Goal: Task Accomplishment & Management: Manage account settings

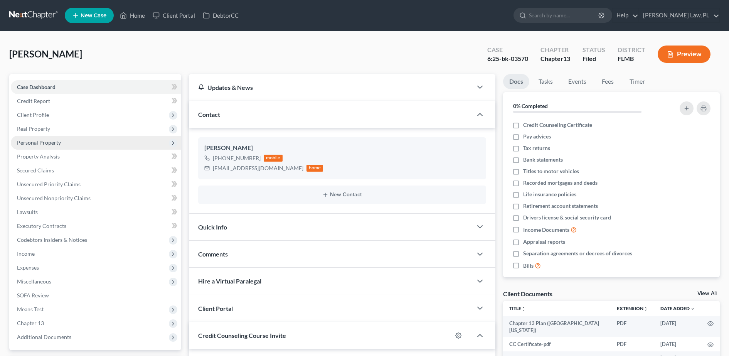
click at [83, 142] on span "Personal Property" at bounding box center [96, 143] width 170 height 14
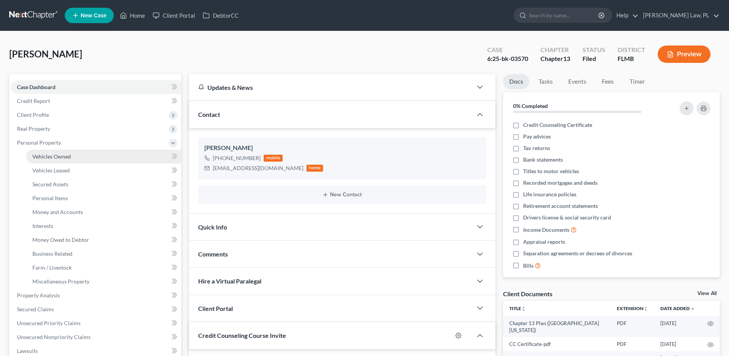
click at [82, 157] on link "Vehicles Owned" at bounding box center [103, 157] width 155 height 14
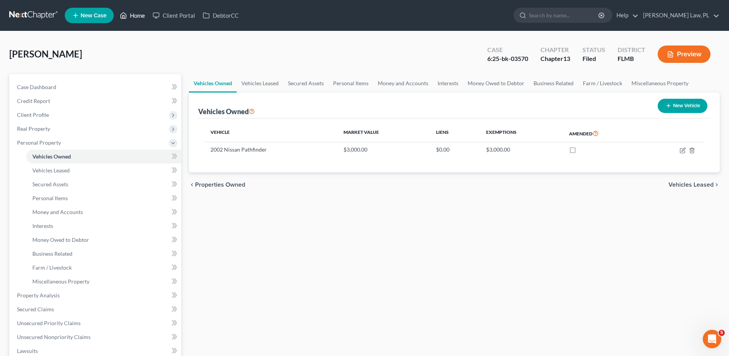
click at [129, 12] on link "Home" at bounding box center [132, 15] width 33 height 14
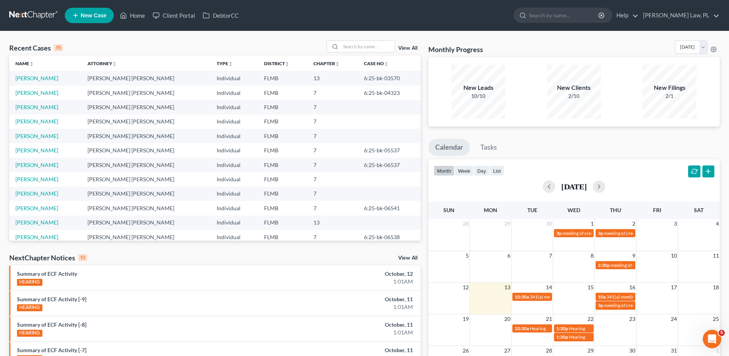
click at [400, 50] on link "View All" at bounding box center [407, 47] width 19 height 5
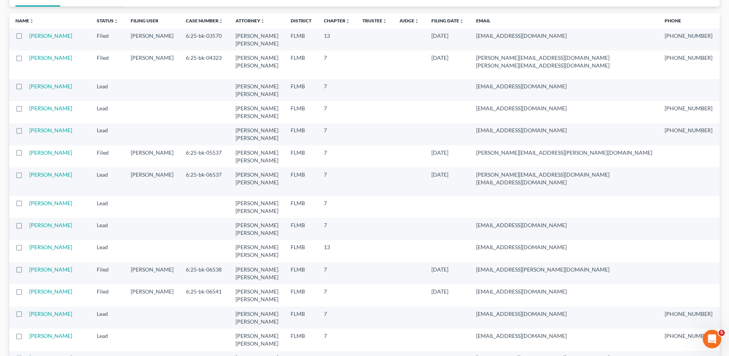
scroll to position [70, 0]
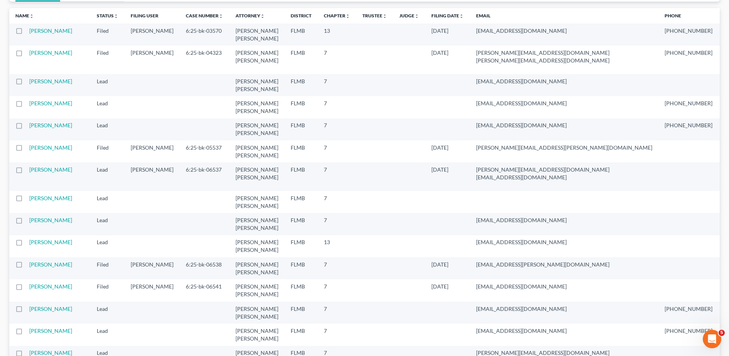
click at [46, 213] on td "[PERSON_NAME]" at bounding box center [59, 202] width 61 height 22
click at [34, 201] on link "[PERSON_NAME]" at bounding box center [50, 198] width 43 height 7
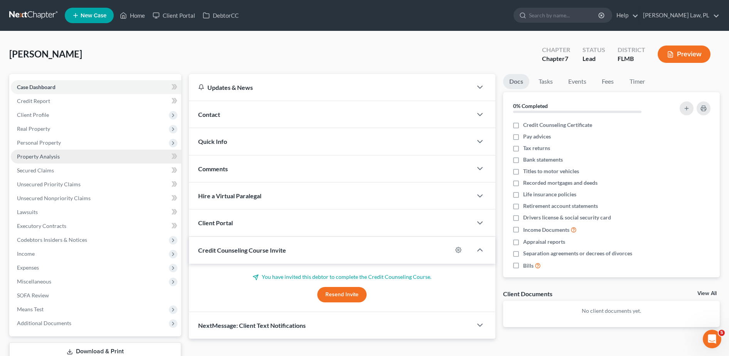
click at [52, 161] on link "Property Analysis" at bounding box center [96, 157] width 170 height 14
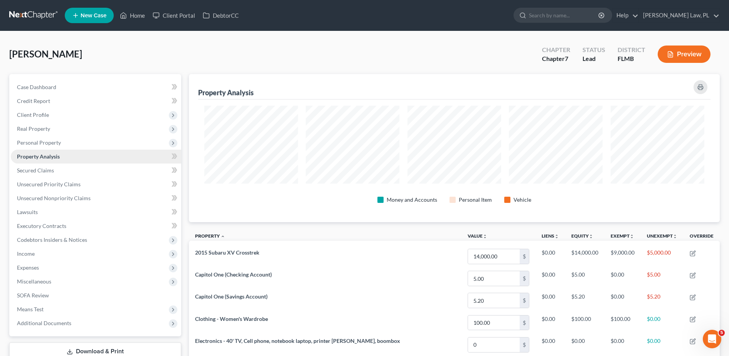
scroll to position [148, 531]
click at [56, 149] on span "Personal Property" at bounding box center [96, 143] width 170 height 14
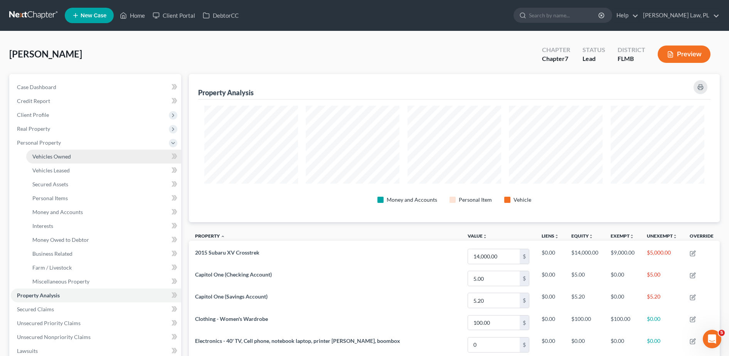
click at [61, 159] on span "Vehicles Owned" at bounding box center [51, 156] width 39 height 7
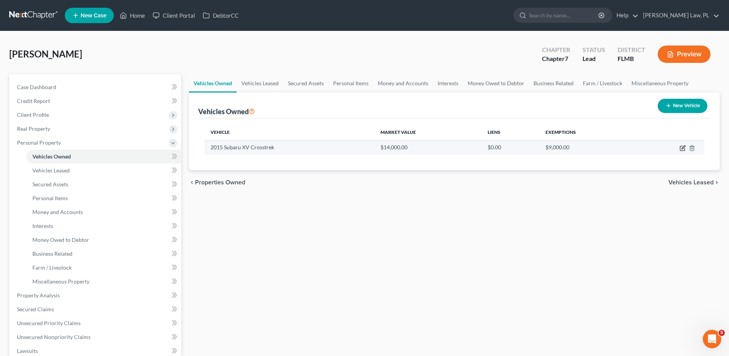
click at [680, 148] on icon "button" at bounding box center [682, 148] width 5 height 5
select select "0"
select select "11"
select select "1"
select select "0"
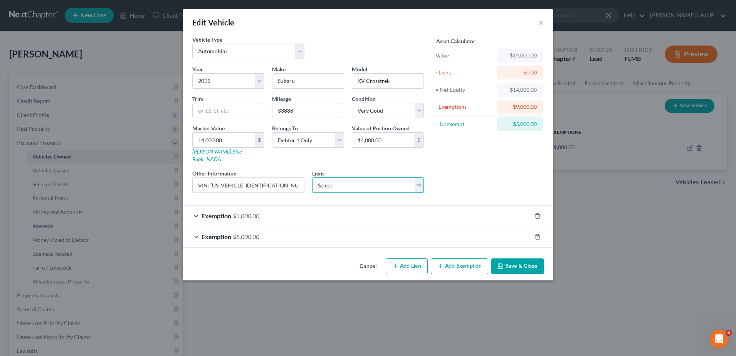
click at [397, 177] on select "Select Cap One Auto - $0.00" at bounding box center [368, 184] width 112 height 15
drag, startPoint x: 397, startPoint y: 175, endPoint x: 439, endPoint y: 132, distance: 60.8
click at [439, 132] on div "= Unexempt $5,000.00" at bounding box center [488, 124] width 114 height 17
click at [444, 144] on div "Asset Calculator Value $14,000.00 - Liens $0.00 = Net Equity $14,000.00 - Exemp…" at bounding box center [488, 116] width 120 height 163
click at [456, 124] on div "= Unexempt" at bounding box center [464, 124] width 58 height 8
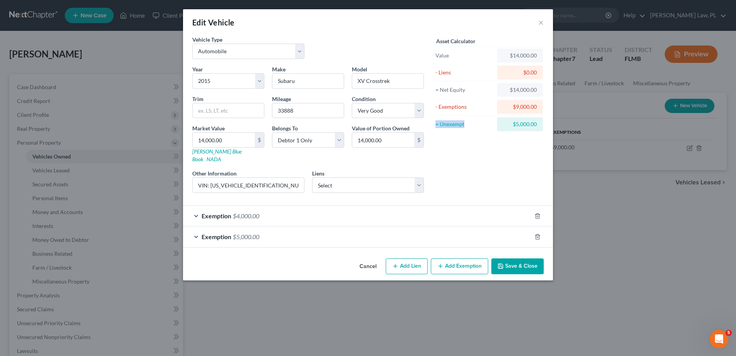
drag, startPoint x: 464, startPoint y: 124, endPoint x: 432, endPoint y: 125, distance: 32.4
click at [432, 125] on div "= Unexempt $5,000.00" at bounding box center [488, 124] width 114 height 17
drag, startPoint x: 432, startPoint y: 125, endPoint x: 456, endPoint y: 149, distance: 33.8
click at [456, 149] on div "Asset Calculator Value $14,000.00 - Liens $0.00 = Net Equity $14,000.00 - Exemp…" at bounding box center [488, 116] width 120 height 163
click at [509, 260] on button "Save & Close" at bounding box center [517, 266] width 52 height 16
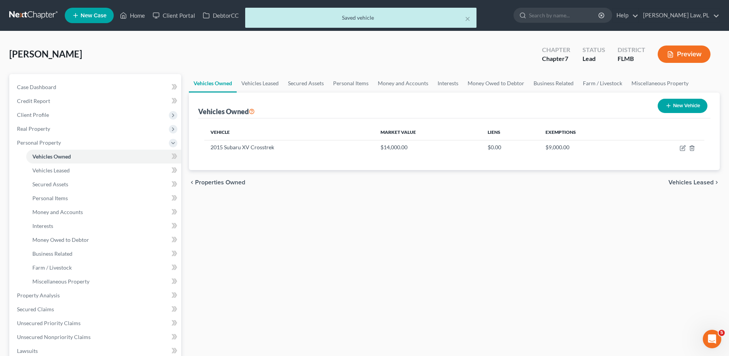
click at [143, 19] on div "× Saved vehicle" at bounding box center [360, 20] width 729 height 24
click at [136, 15] on div "× Saved vehicle" at bounding box center [360, 20] width 729 height 24
click at [468, 18] on button "×" at bounding box center [467, 18] width 5 height 9
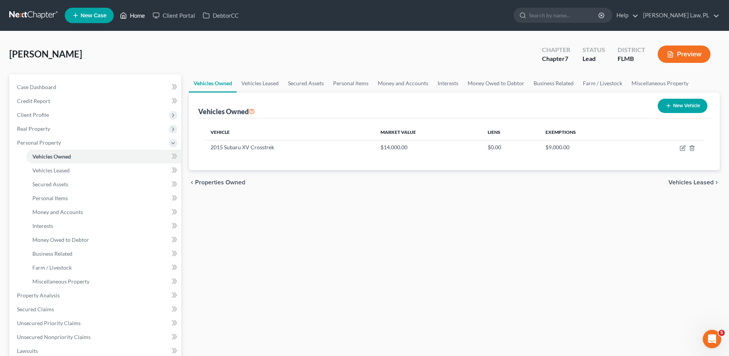
click at [140, 15] on link "Home" at bounding box center [132, 15] width 33 height 14
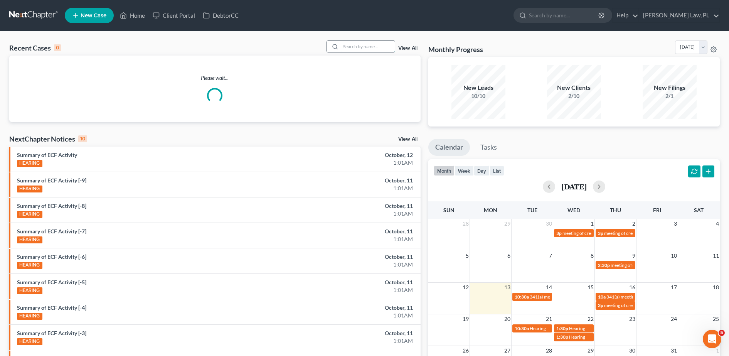
click at [354, 47] on input "search" at bounding box center [368, 46] width 54 height 11
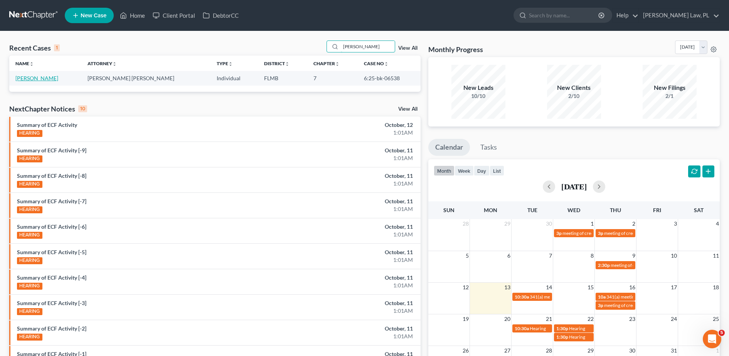
type input "[PERSON_NAME]"
click at [42, 79] on link "[PERSON_NAME]" at bounding box center [36, 78] width 43 height 7
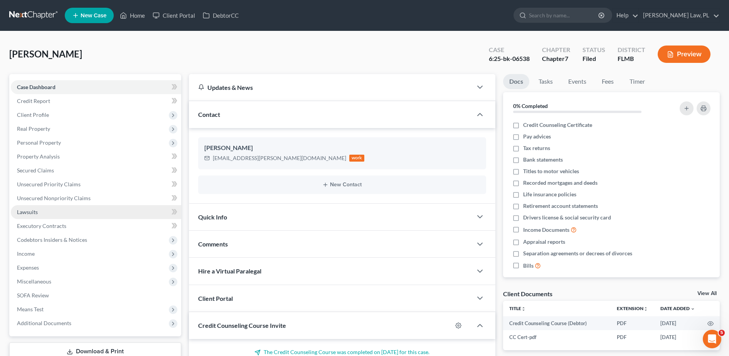
click at [50, 213] on link "Lawsuits" at bounding box center [96, 212] width 170 height 14
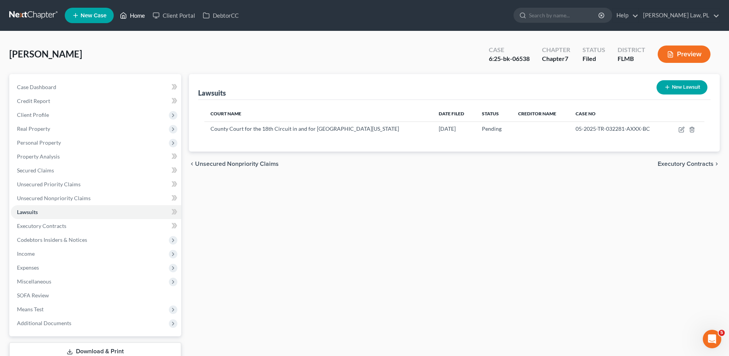
click at [137, 13] on link "Home" at bounding box center [132, 15] width 33 height 14
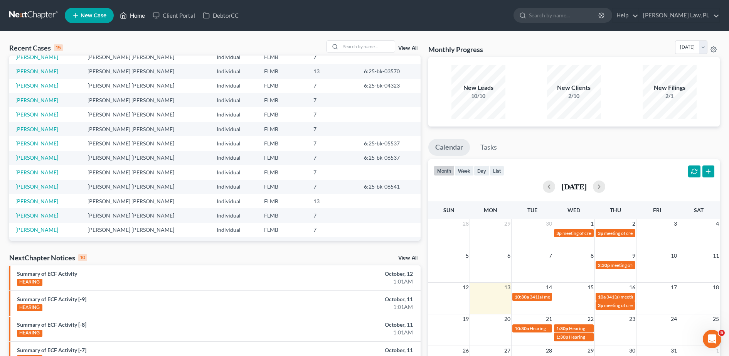
scroll to position [36, 0]
click at [35, 185] on link "[PERSON_NAME]" at bounding box center [36, 186] width 43 height 7
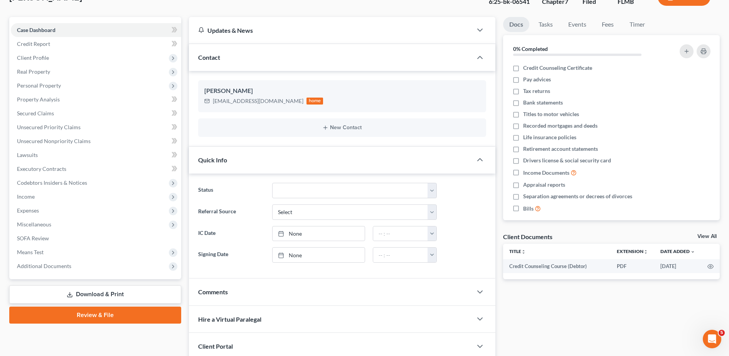
scroll to position [61, 0]
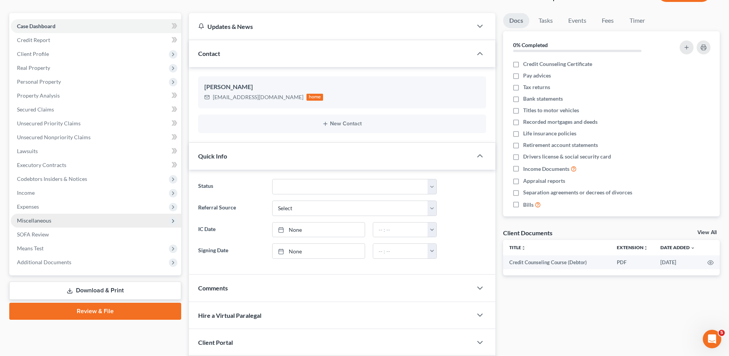
click at [41, 218] on span "Miscellaneous" at bounding box center [34, 220] width 34 height 7
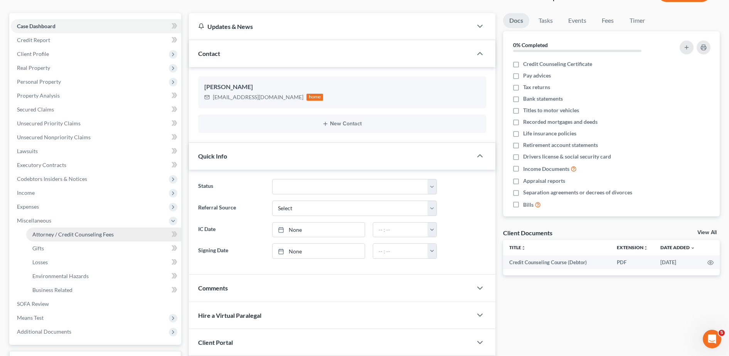
click at [43, 235] on span "Attorney / Credit Counseling Fees" at bounding box center [72, 234] width 81 height 7
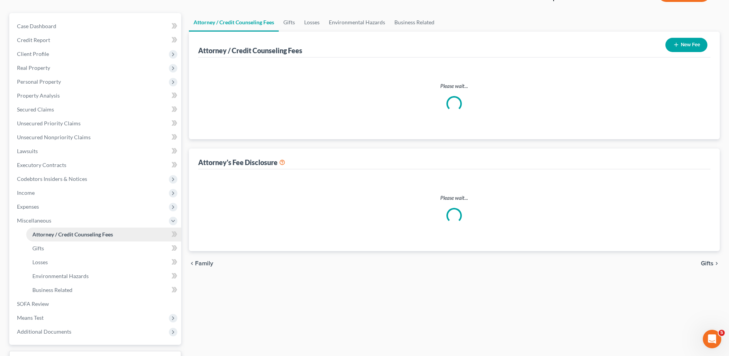
select select "0"
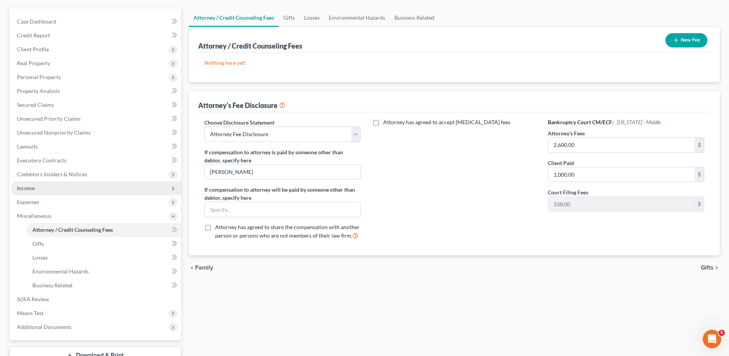
scroll to position [66, 0]
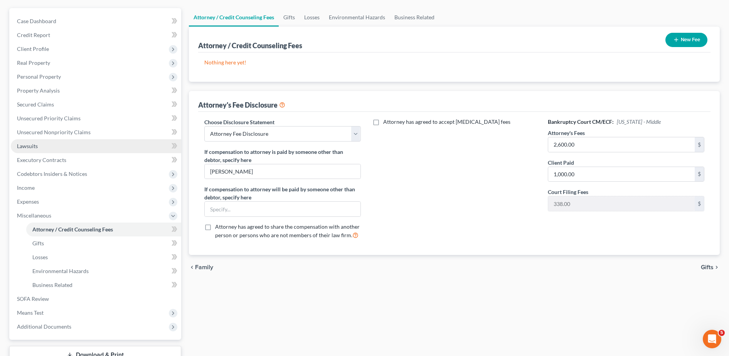
click at [50, 148] on link "Lawsuits" at bounding box center [96, 146] width 170 height 14
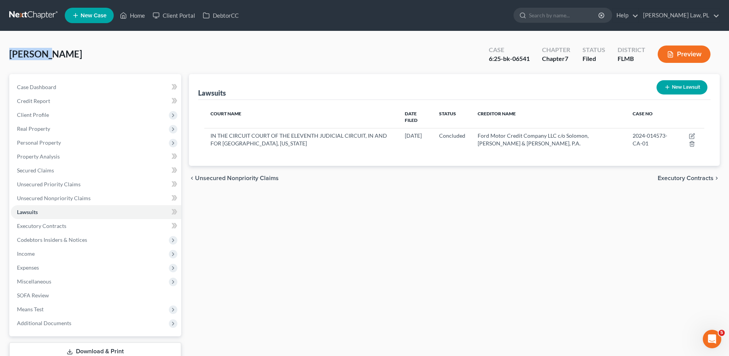
drag, startPoint x: 4, startPoint y: 52, endPoint x: 42, endPoint y: 59, distance: 38.7
click at [42, 59] on div "[PERSON_NAME] Upgraded Case 6:25-bk-06541 Chapter Chapter 7 Status Filed Distri…" at bounding box center [364, 213] width 729 height 365
copy span "[PERSON_NAME]"
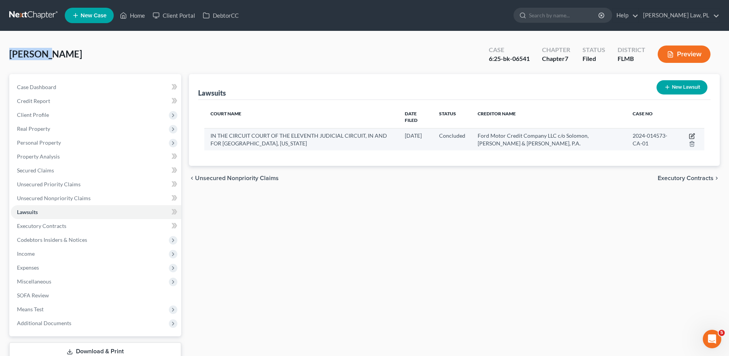
click at [691, 133] on icon "button" at bounding box center [692, 134] width 3 height 3
select select "9"
select select "2"
select select "1"
select select "9"
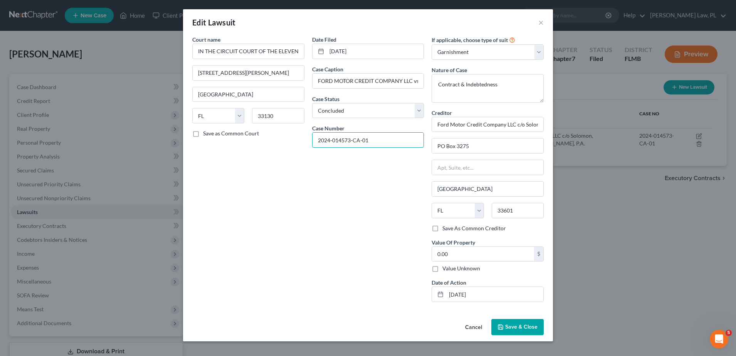
drag, startPoint x: 376, startPoint y: 139, endPoint x: 271, endPoint y: 133, distance: 104.6
click at [271, 133] on div "Court name * IN THE CIRCUIT COURT OF THE ELEVENTH JUDICIAL CIRCUIT, IN AND FOR …" at bounding box center [367, 171] width 359 height 272
click at [329, 86] on input "FORD MOTOR CREDIT COMPANY LLC vs [PERSON_NAME] et al" at bounding box center [368, 81] width 111 height 15
